Goal: Task Accomplishment & Management: Complete application form

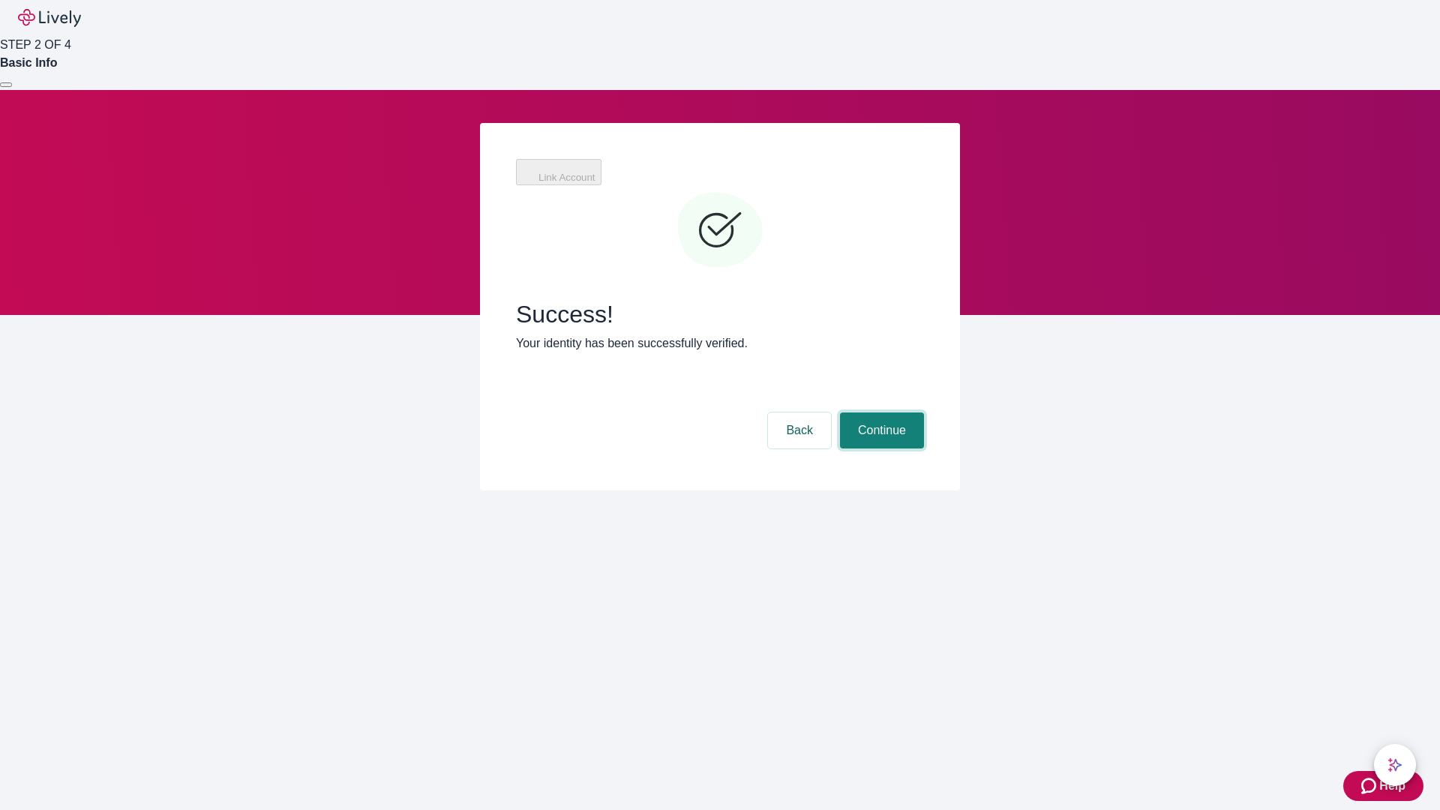
click at [880, 413] on button "Continue" at bounding box center [882, 431] width 84 height 36
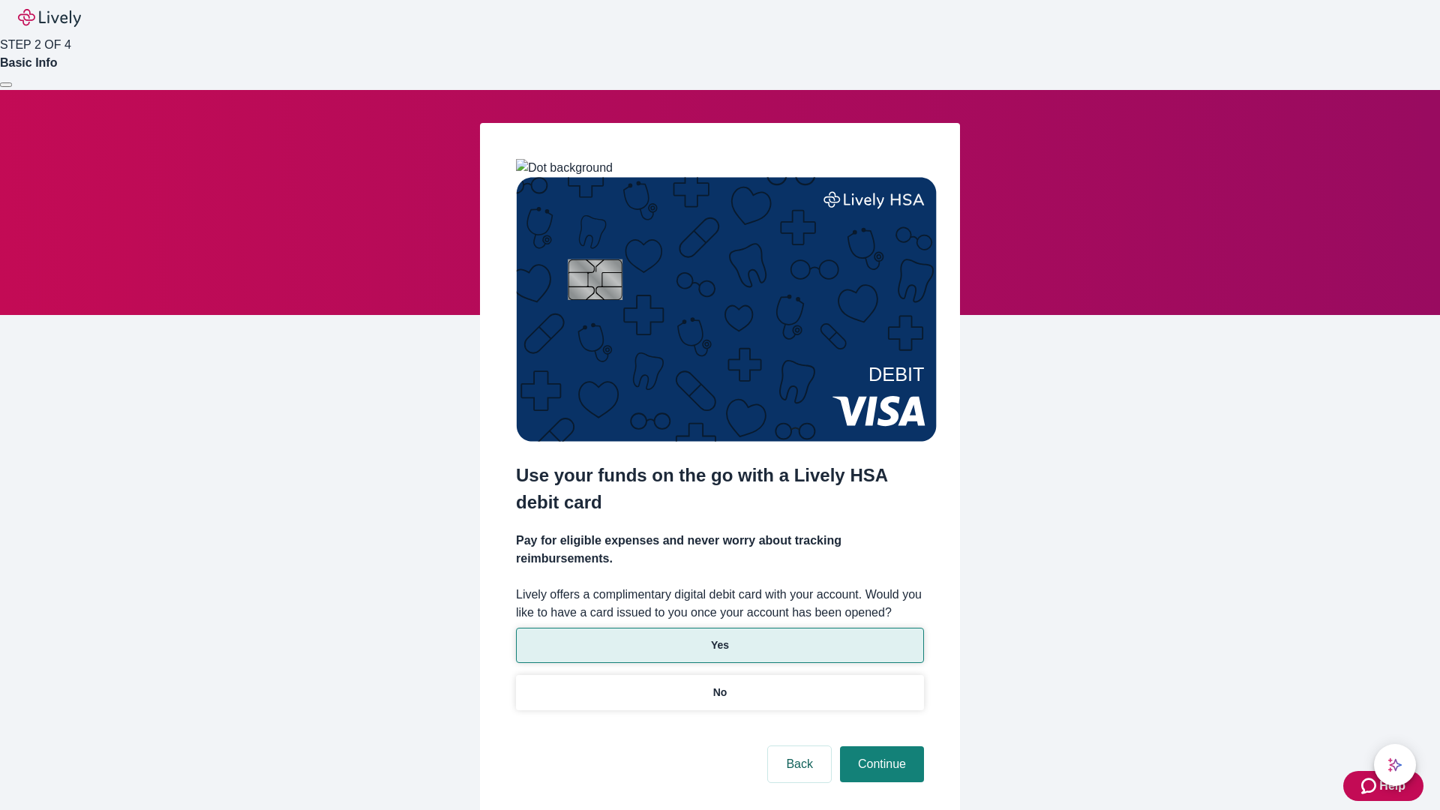
click at [719, 638] on p "Yes" at bounding box center [720, 646] width 18 height 16
click at [880, 746] on button "Continue" at bounding box center [882, 764] width 84 height 36
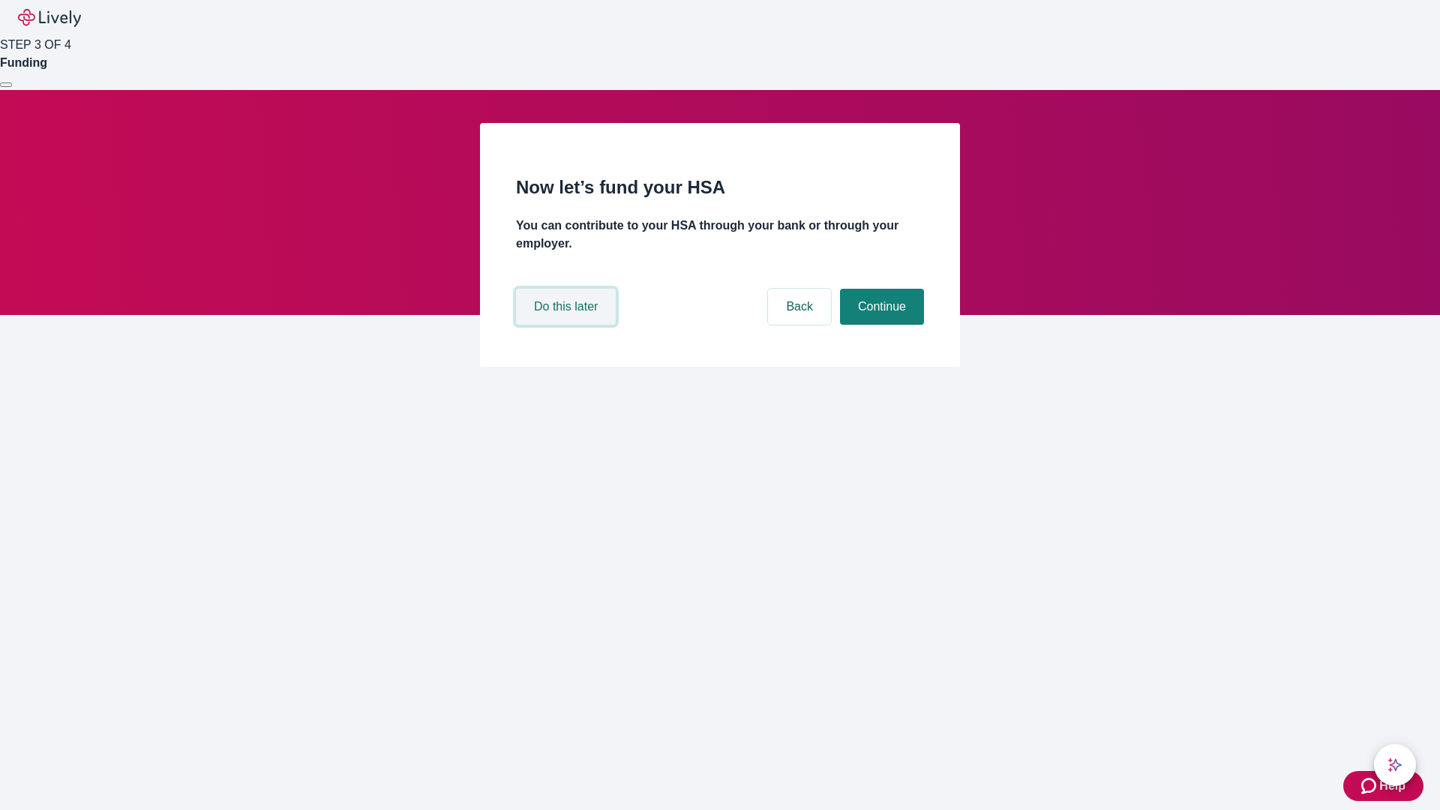
click at [568, 325] on button "Do this later" at bounding box center [566, 307] width 100 height 36
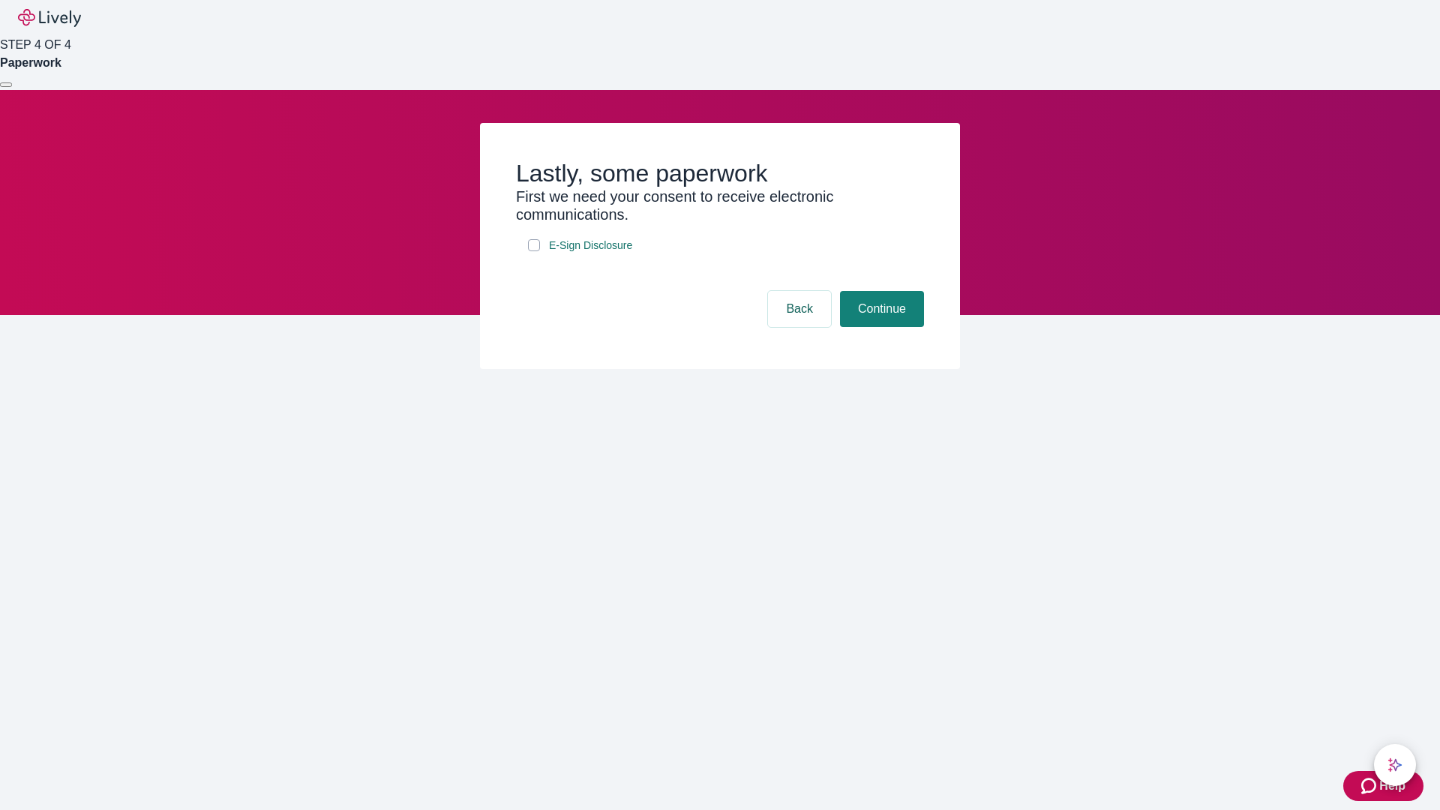
click at [534, 251] on input "E-Sign Disclosure" at bounding box center [534, 245] width 12 height 12
checkbox input "true"
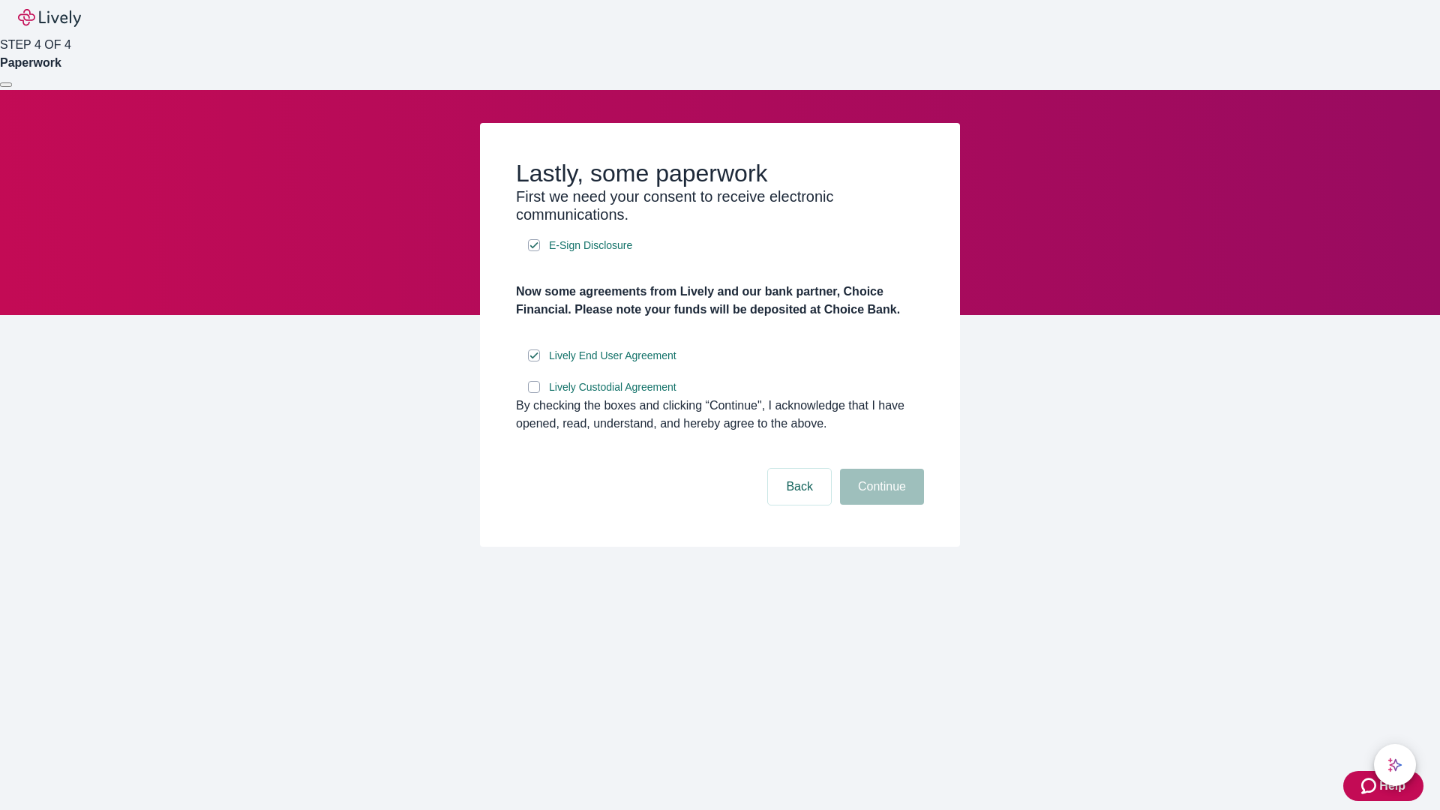
click at [534, 393] on input "Lively Custodial Agreement" at bounding box center [534, 387] width 12 height 12
checkbox input "true"
click at [880, 505] on button "Continue" at bounding box center [882, 487] width 84 height 36
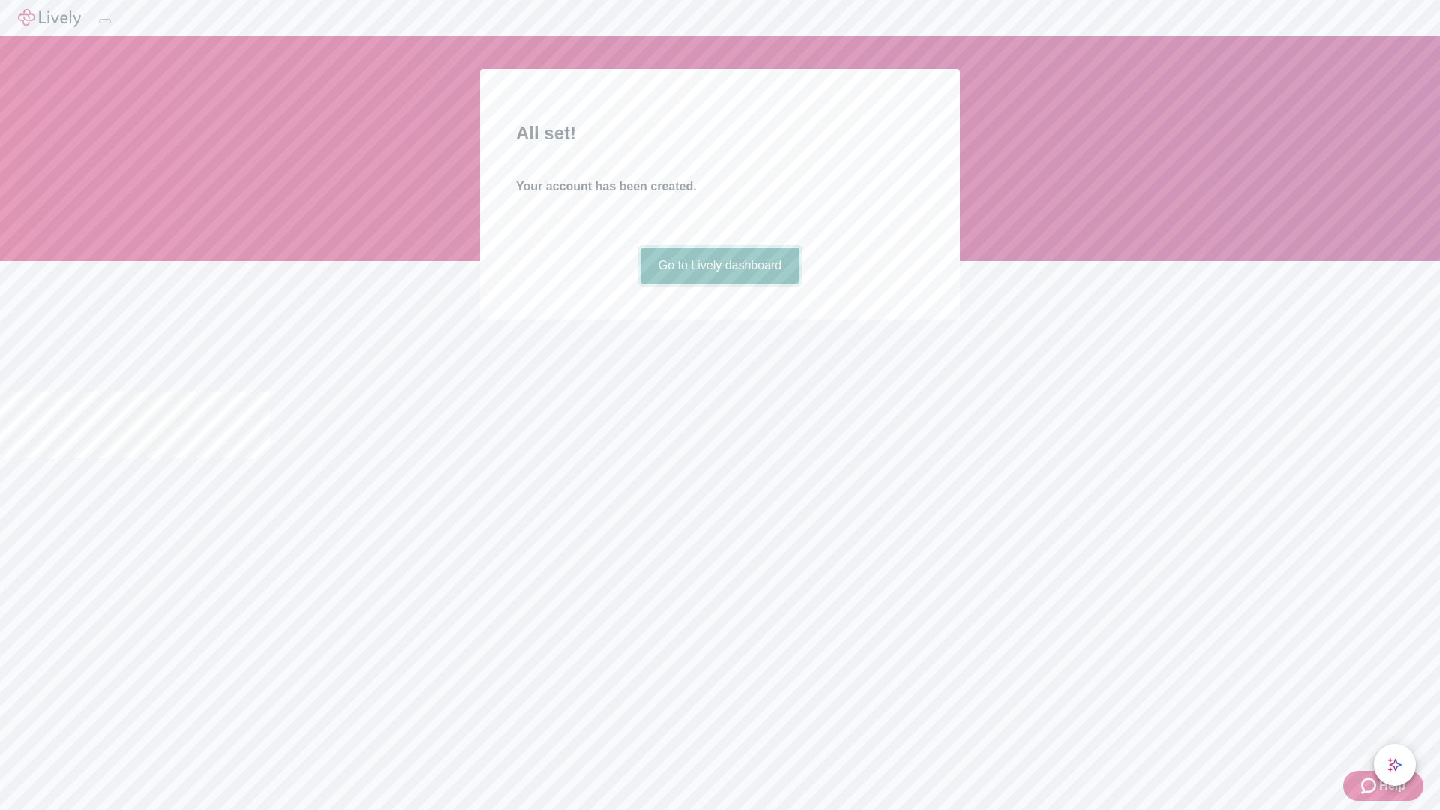
click at [719, 284] on link "Go to Lively dashboard" at bounding box center [721, 266] width 160 height 36
